Goal: Task Accomplishment & Management: Manage account settings

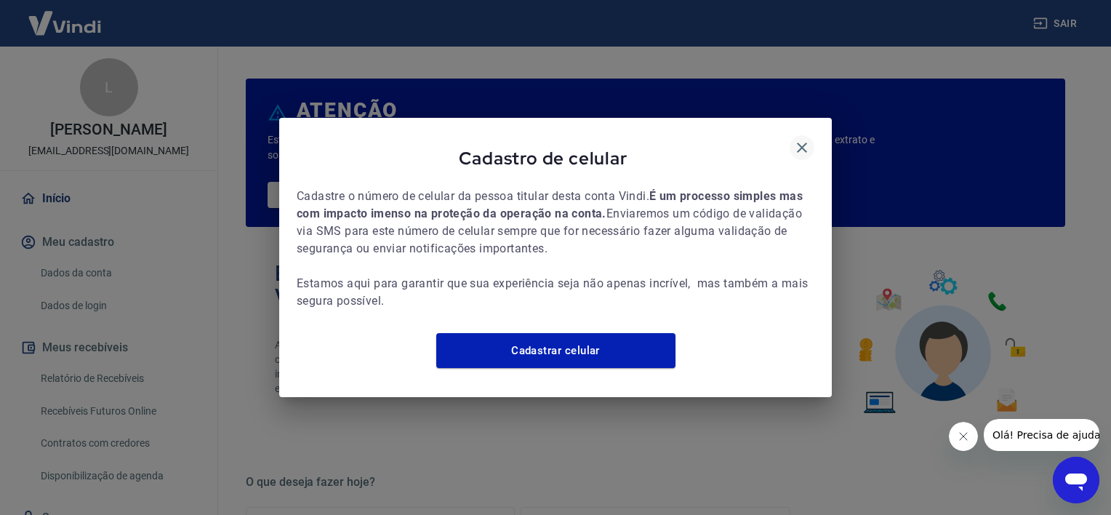
click at [794, 139] on icon "button" at bounding box center [801, 147] width 17 height 17
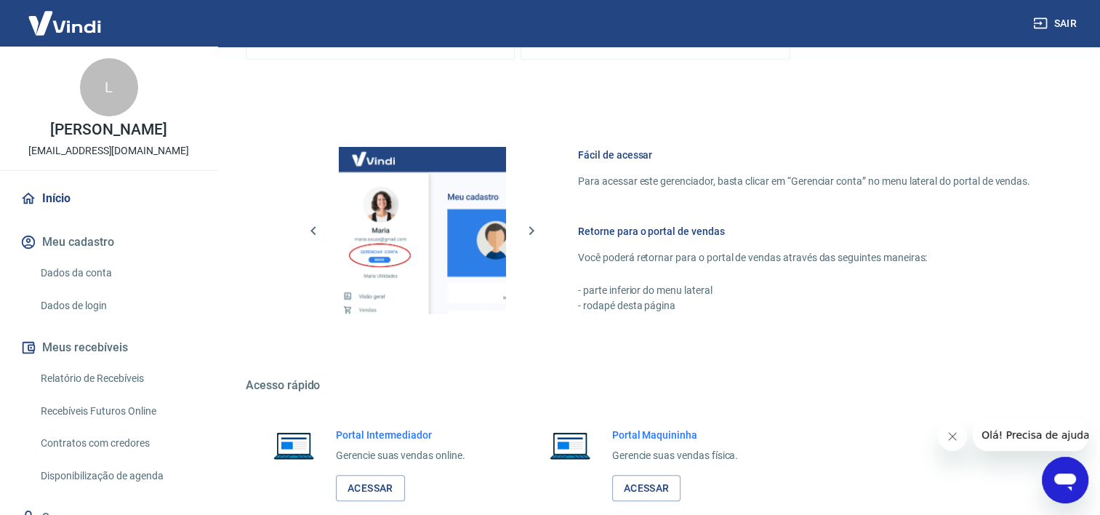
scroll to position [784, 0]
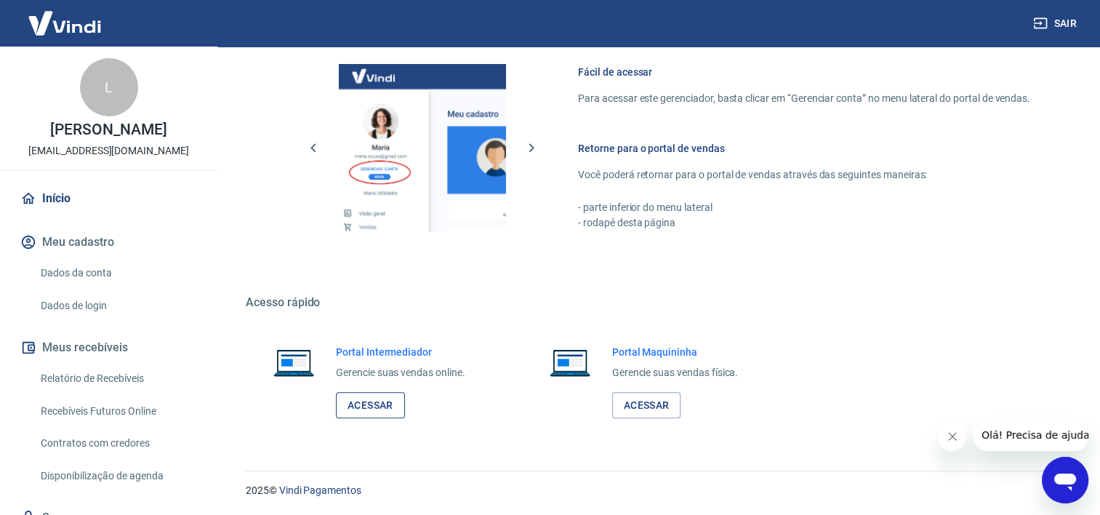
click at [359, 402] on link "Acessar" at bounding box center [370, 405] width 69 height 27
